Goal: Transaction & Acquisition: Purchase product/service

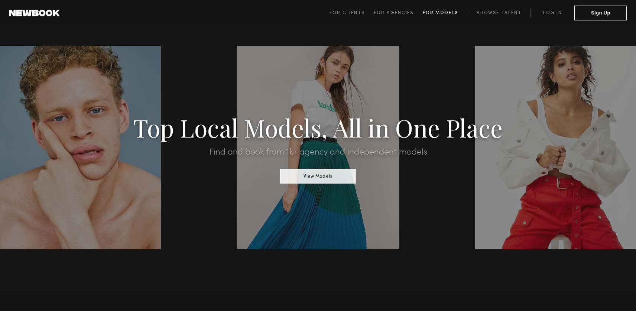
click at [442, 12] on span "For Models" at bounding box center [440, 13] width 35 height 4
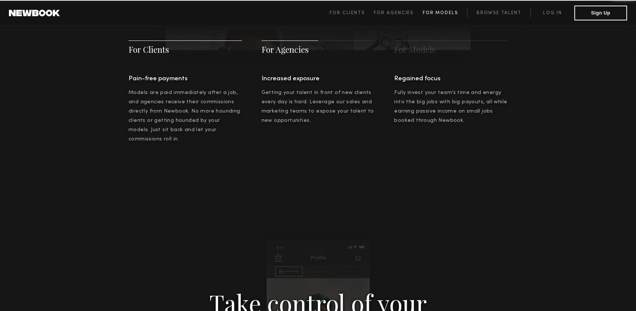
scroll to position [1069, 0]
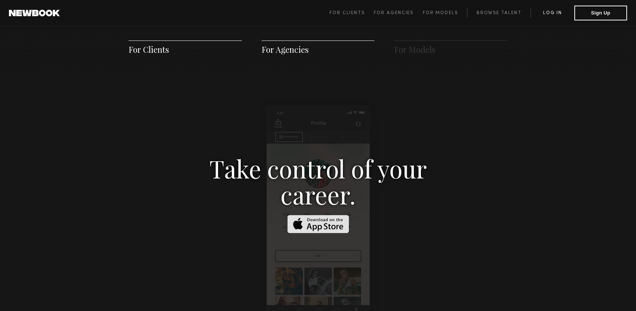
click at [561, 10] on link "Log in" at bounding box center [552, 13] width 44 height 9
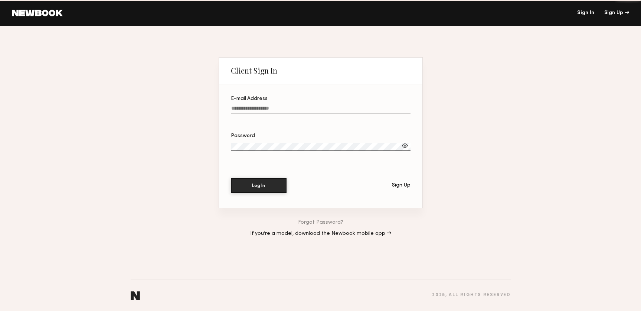
type input "**********"
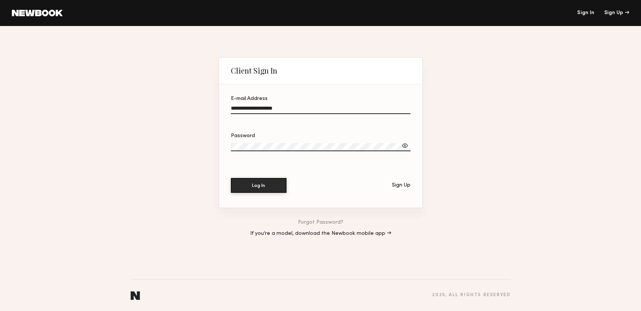
click at [267, 104] on label "**********" at bounding box center [321, 108] width 180 height 25
click at [267, 105] on input "**********" at bounding box center [321, 109] width 180 height 9
click at [270, 186] on button "Log In" at bounding box center [259, 184] width 56 height 15
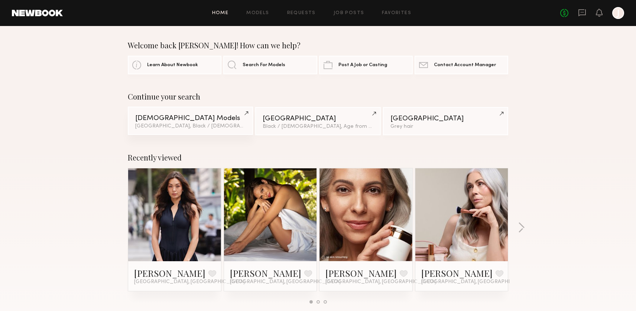
click at [201, 121] on div "Female Models" at bounding box center [190, 118] width 110 height 7
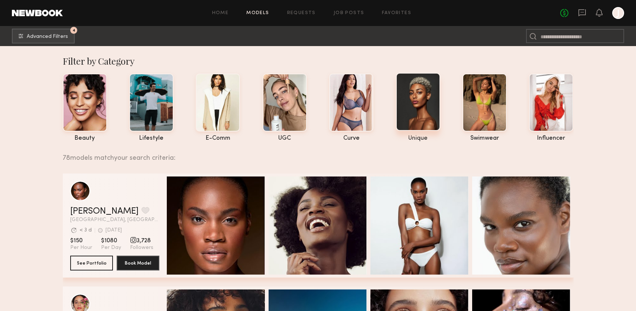
click at [421, 104] on div at bounding box center [418, 102] width 44 height 58
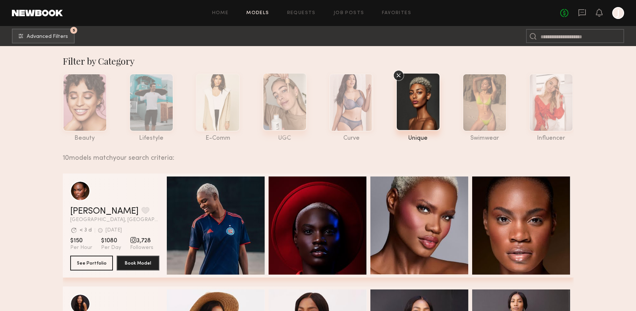
click at [287, 99] on div at bounding box center [284, 102] width 44 height 58
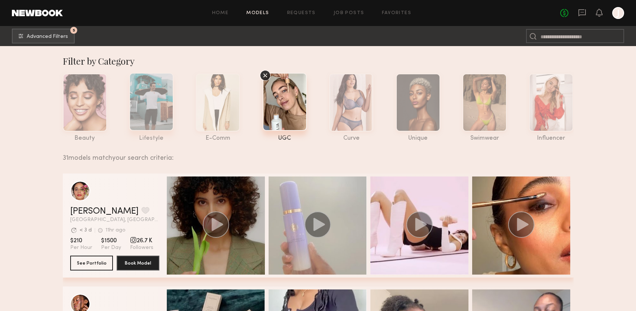
click at [162, 99] on div at bounding box center [151, 102] width 44 height 58
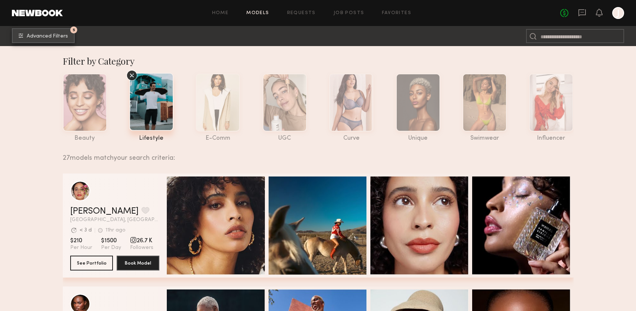
click at [50, 35] on span "Advanced Filters" at bounding box center [47, 36] width 41 height 5
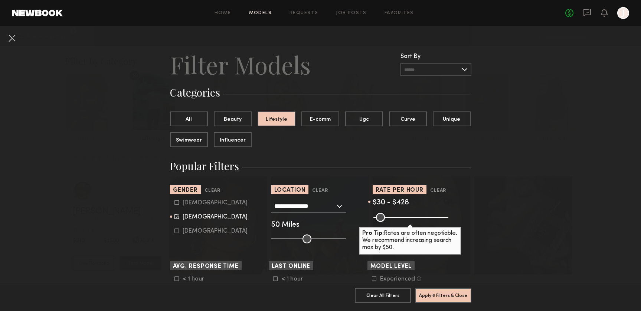
drag, startPoint x: 436, startPoint y: 215, endPoint x: 389, endPoint y: 214, distance: 46.0
click at [389, 215] on common-range-minmax at bounding box center [410, 216] width 75 height 9
click at [394, 216] on common-range-minmax at bounding box center [410, 216] width 75 height 9
click at [407, 217] on common-range-minmax at bounding box center [410, 216] width 75 height 9
drag, startPoint x: 429, startPoint y: 218, endPoint x: 400, endPoint y: 218, distance: 29.3
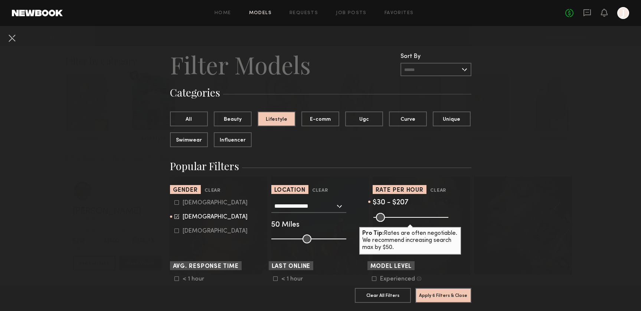
type input "***"
click at [400, 218] on input "range" at bounding box center [411, 217] width 75 height 9
drag, startPoint x: 297, startPoint y: 240, endPoint x: 279, endPoint y: 240, distance: 17.8
type input "**"
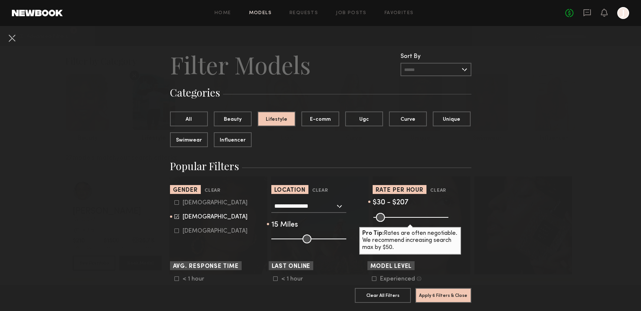
click at [279, 240] on input "range" at bounding box center [308, 238] width 75 height 9
drag, startPoint x: 457, startPoint y: 287, endPoint x: 448, endPoint y: 287, distance: 9.7
click at [457, 287] on button "Apply 6 Filters & Close" at bounding box center [443, 294] width 56 height 15
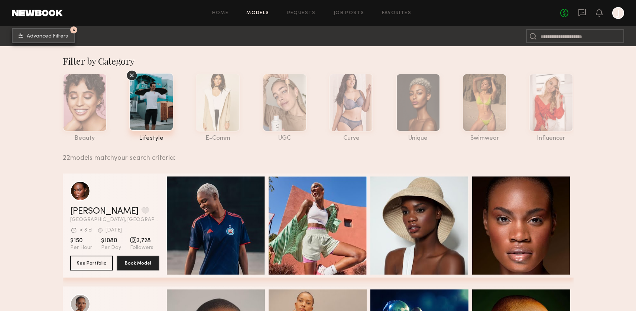
click at [65, 35] on span "Advanced Filters" at bounding box center [47, 36] width 41 height 5
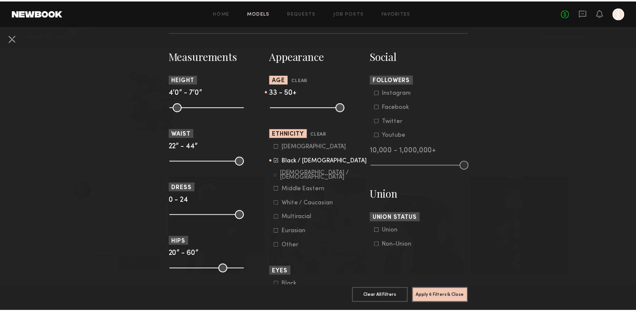
scroll to position [328, 0]
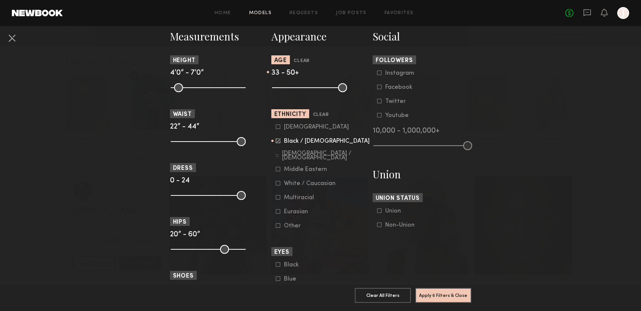
click at [276, 140] on icon at bounding box center [278, 140] width 5 height 5
click at [453, 291] on button "Apply 5 Filters & Close" at bounding box center [443, 294] width 56 height 15
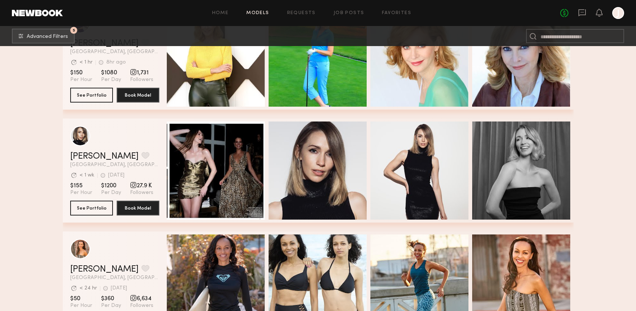
scroll to position [2420, 0]
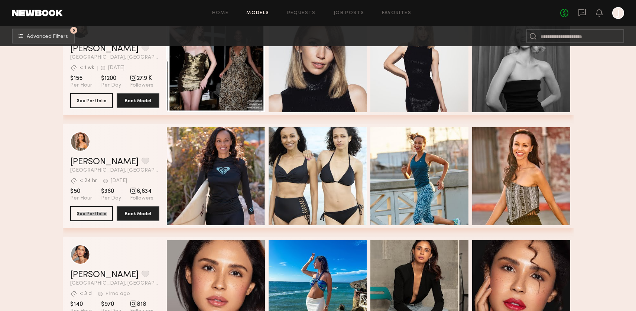
drag, startPoint x: 98, startPoint y: 214, endPoint x: 252, endPoint y: 1, distance: 261.9
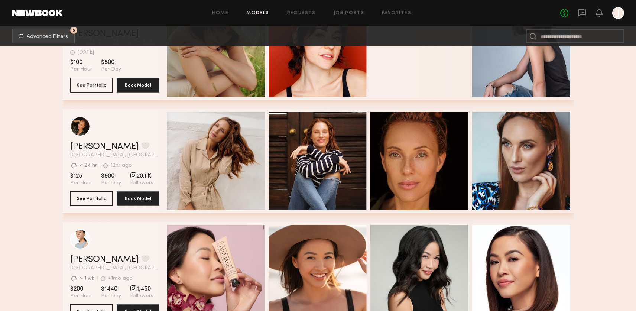
scroll to position [4537, 0]
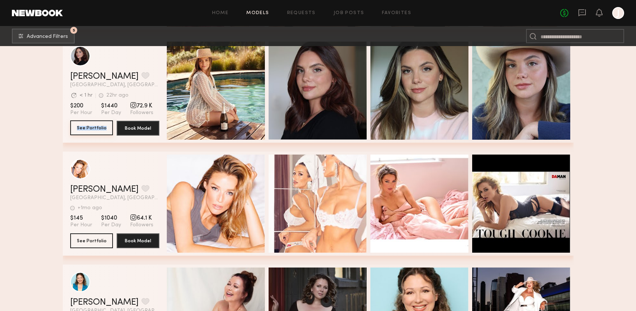
drag, startPoint x: 95, startPoint y: 128, endPoint x: 102, endPoint y: 130, distance: 7.3
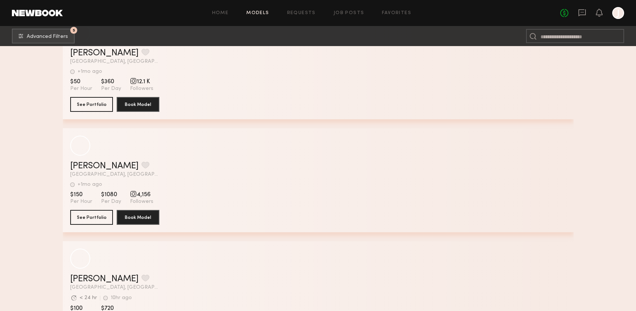
scroll to position [10575, 0]
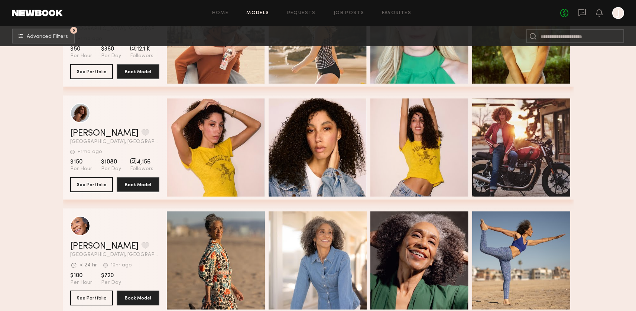
drag, startPoint x: 633, startPoint y: 269, endPoint x: 630, endPoint y: 273, distance: 4.5
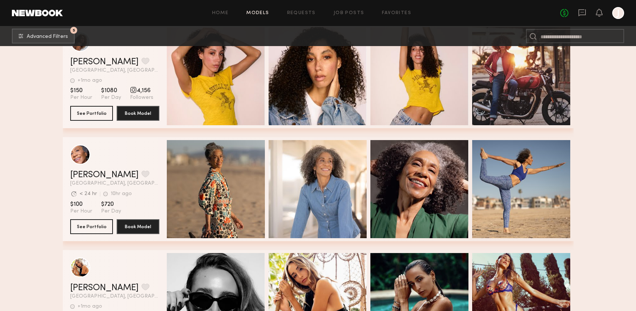
scroll to position [10631, 0]
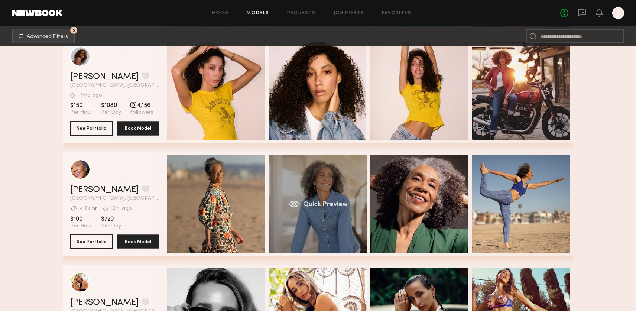
drag, startPoint x: 330, startPoint y: 205, endPoint x: 323, endPoint y: 206, distance: 7.2
click at [329, 205] on span "Quick Preview" at bounding box center [325, 204] width 45 height 7
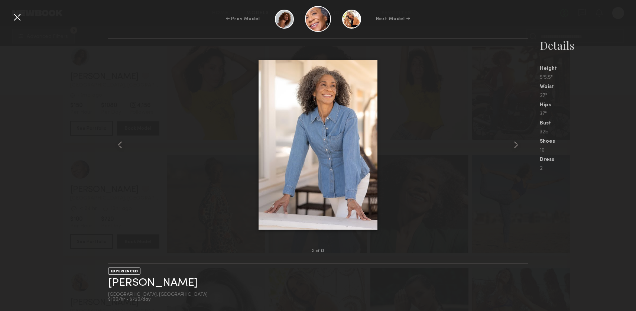
click at [20, 18] on div at bounding box center [17, 17] width 12 height 12
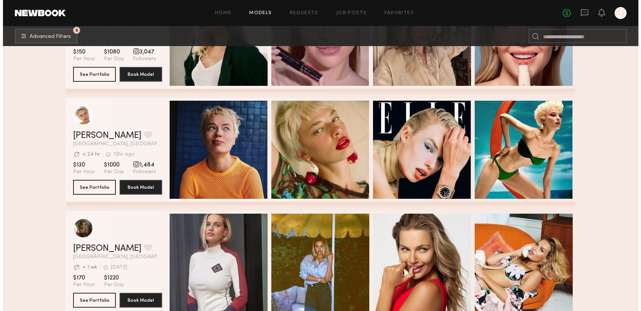
scroll to position [0, 0]
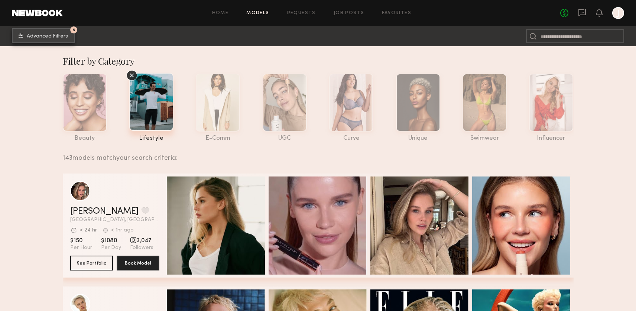
click at [43, 39] on button "5 Advanced Filters" at bounding box center [43, 35] width 63 height 15
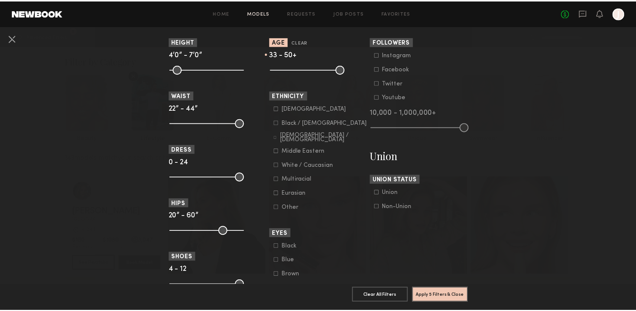
scroll to position [352, 0]
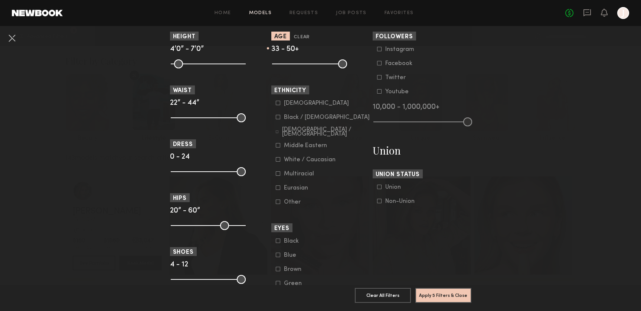
click at [276, 118] on icon at bounding box center [278, 117] width 4 height 4
drag, startPoint x: 274, startPoint y: 175, endPoint x: 299, endPoint y: 184, distance: 26.1
click at [276, 176] on common-framework-checkbox "Multiracial" at bounding box center [323, 173] width 94 height 7
click at [276, 174] on icon at bounding box center [278, 173] width 4 height 4
click at [457, 287] on button "Apply 6 Filters & Close" at bounding box center [443, 294] width 56 height 15
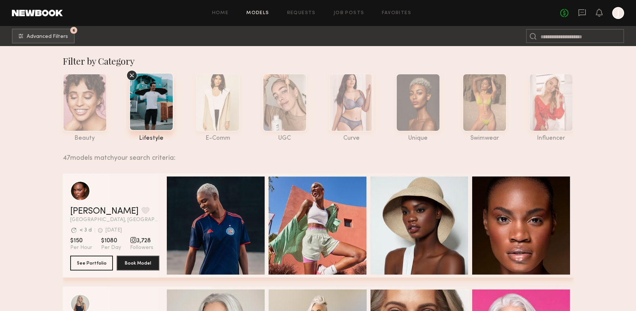
drag, startPoint x: 609, startPoint y: 94, endPoint x: 604, endPoint y: 94, distance: 5.2
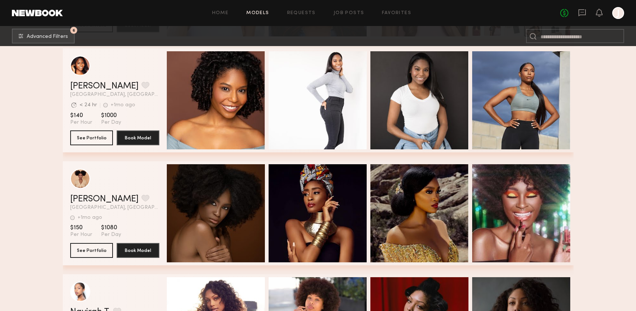
scroll to position [1775, 0]
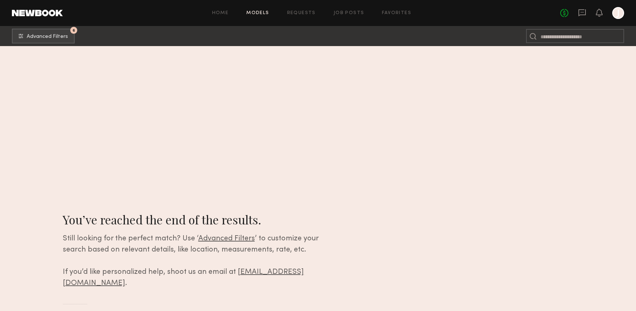
scroll to position [0, 0]
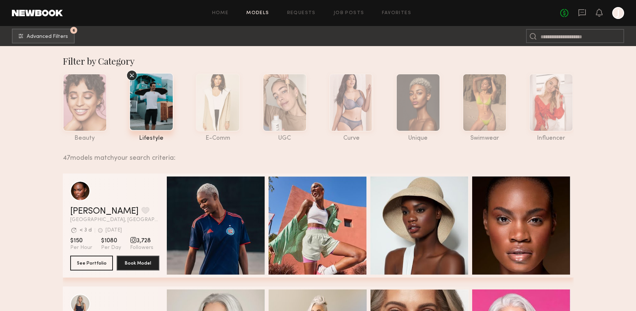
drag, startPoint x: 614, startPoint y: 86, endPoint x: 629, endPoint y: 55, distance: 34.4
click at [632, 11] on header "Home Models Requests Job Posts Favorites Sign Out No fees up to $5,000 J" at bounding box center [318, 13] width 636 height 26
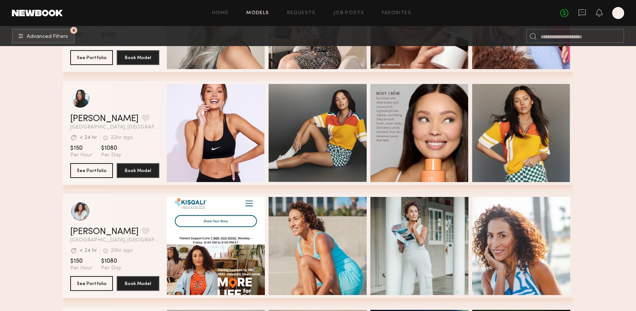
scroll to position [311, 0]
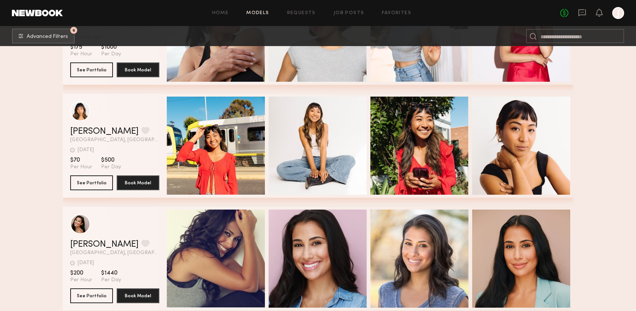
scroll to position [5285, 0]
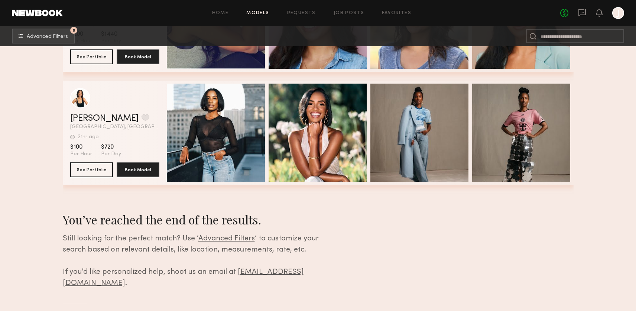
drag, startPoint x: 611, startPoint y: 154, endPoint x: 634, endPoint y: 170, distance: 27.0
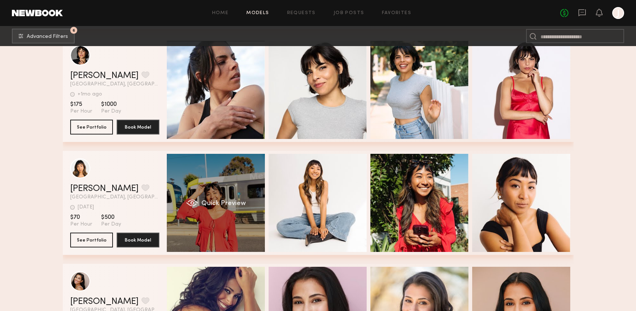
click at [238, 202] on span "Quick Preview" at bounding box center [223, 203] width 45 height 7
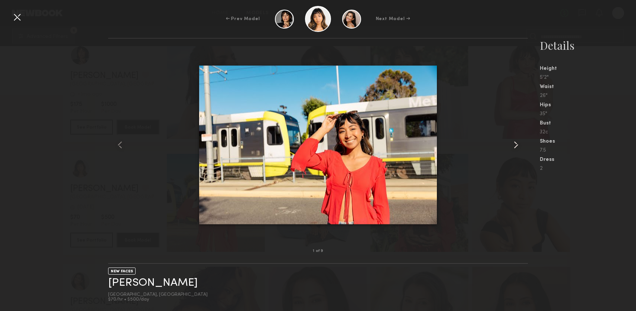
click at [517, 146] on common-icon at bounding box center [516, 145] width 12 height 12
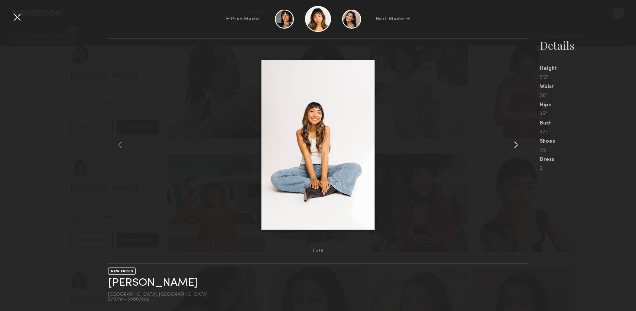
click at [518, 146] on common-icon at bounding box center [516, 145] width 12 height 12
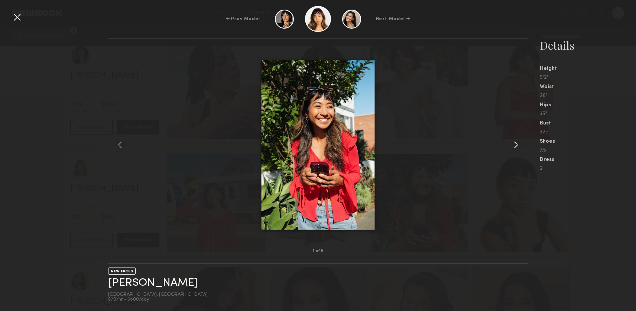
click at [518, 148] on common-icon at bounding box center [516, 145] width 12 height 12
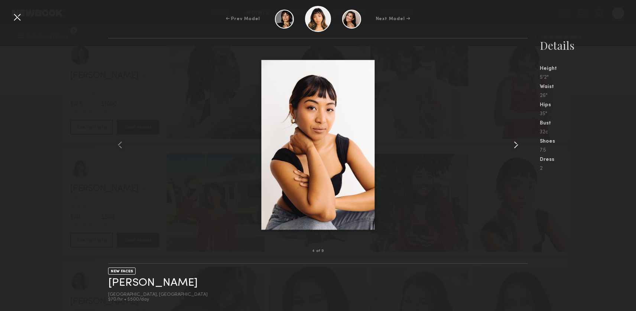
click at [519, 149] on common-icon at bounding box center [516, 145] width 12 height 12
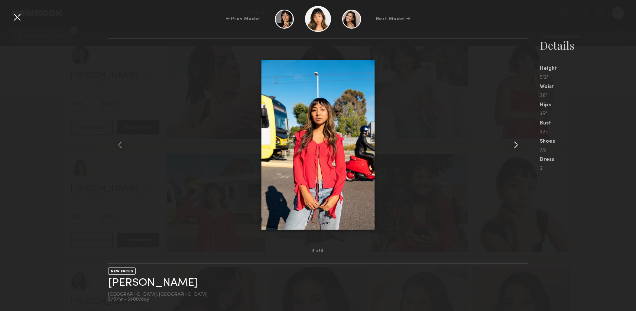
click at [519, 149] on common-icon at bounding box center [516, 145] width 12 height 12
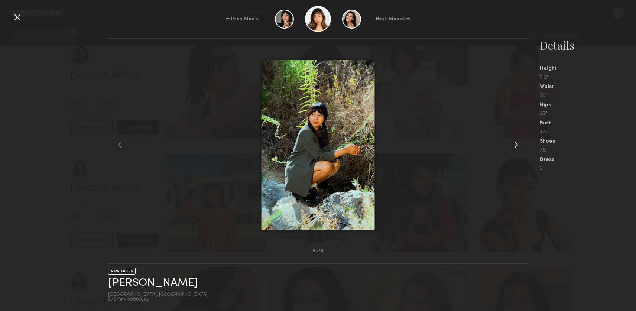
click at [519, 149] on common-icon at bounding box center [516, 145] width 12 height 12
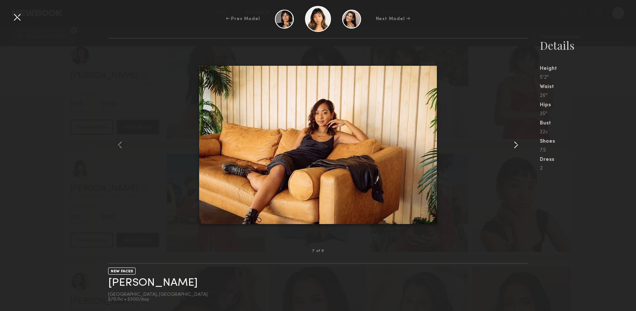
click at [520, 149] on common-icon at bounding box center [516, 145] width 12 height 12
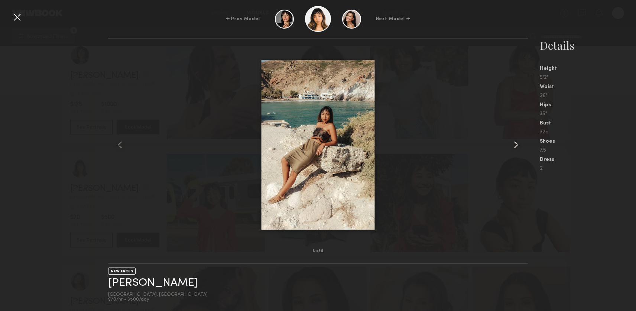
click at [521, 149] on common-icon at bounding box center [516, 145] width 12 height 12
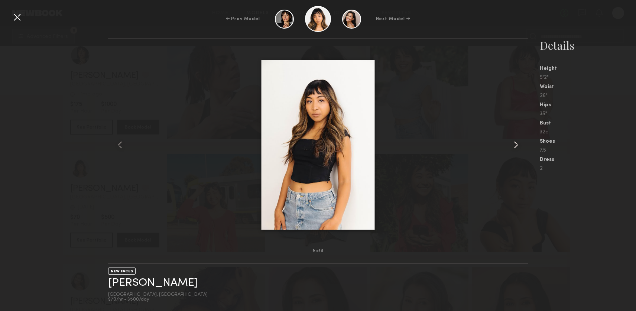
click at [520, 147] on common-icon at bounding box center [516, 145] width 12 height 12
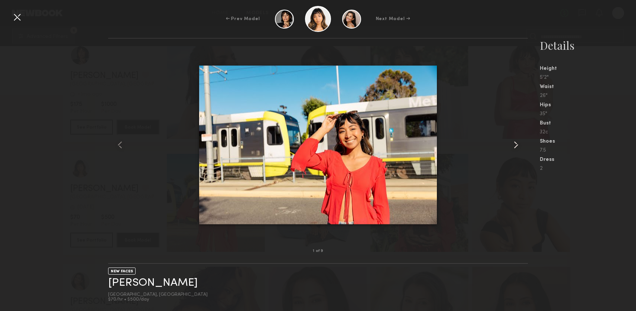
click at [521, 146] on common-icon at bounding box center [516, 145] width 12 height 12
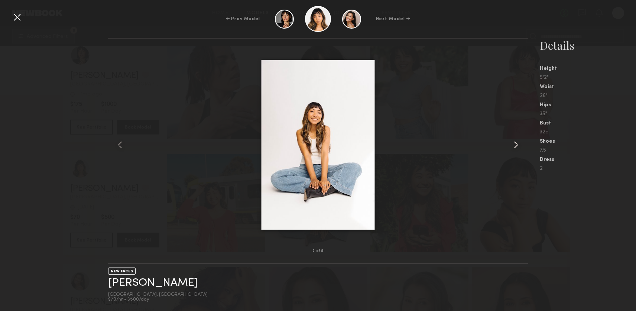
click at [519, 146] on common-icon at bounding box center [516, 145] width 12 height 12
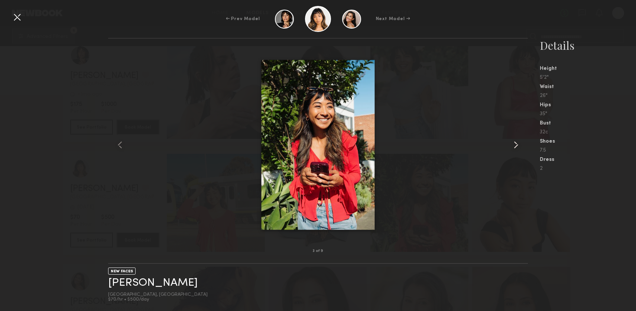
click at [519, 146] on common-icon at bounding box center [516, 145] width 12 height 12
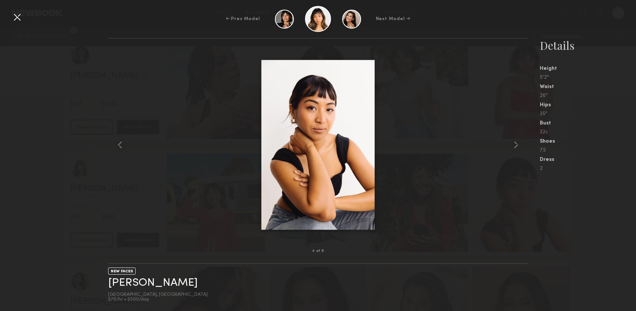
click at [21, 17] on div at bounding box center [17, 17] width 12 height 12
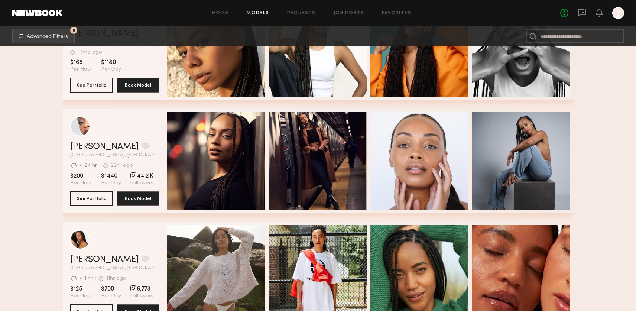
scroll to position [2202, 0]
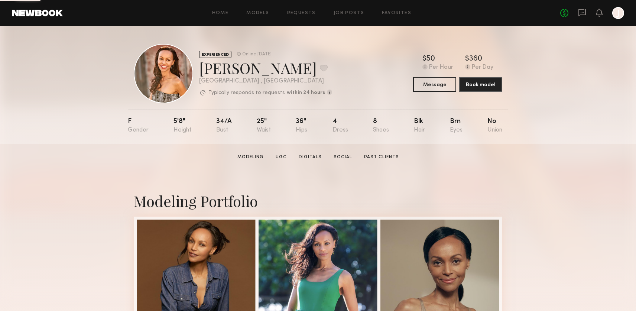
click at [185, 80] on div at bounding box center [163, 73] width 59 height 59
click at [576, 161] on section "Alessandra S. Modeling UGC Digitals Social Past Clients Message Book Model" at bounding box center [318, 157] width 636 height 26
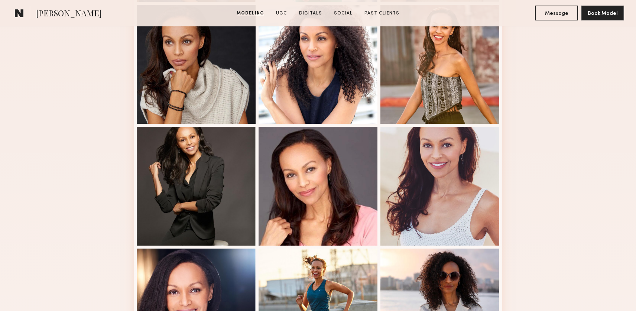
scroll to position [327, 0]
